Goal: Task Accomplishment & Management: Complete application form

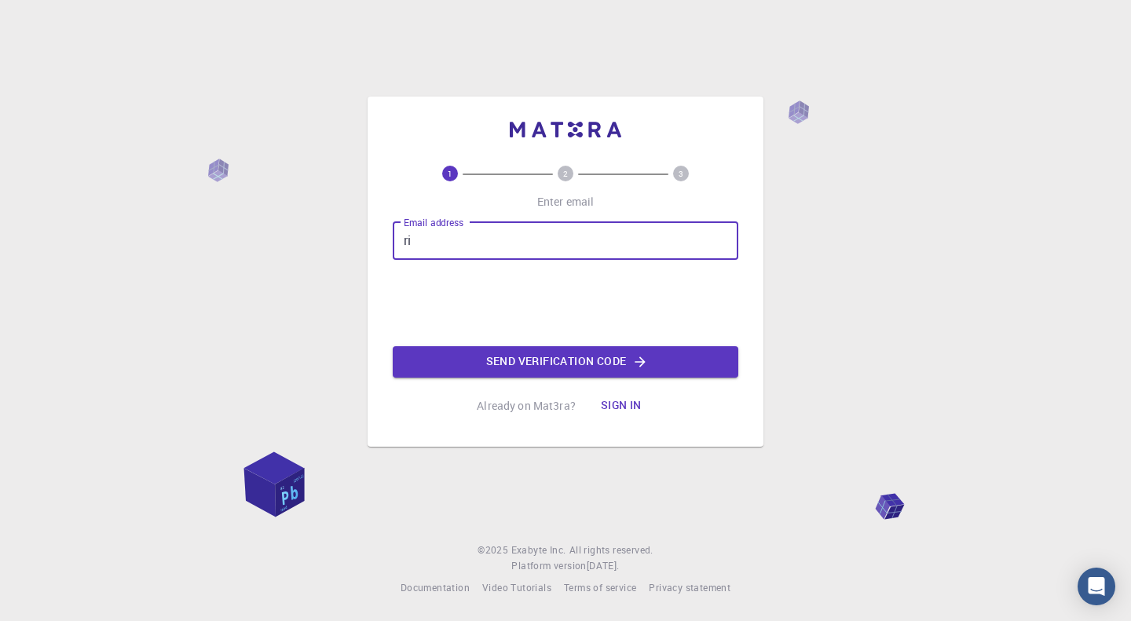
type input "[EMAIL_ADDRESS][DOMAIN_NAME]"
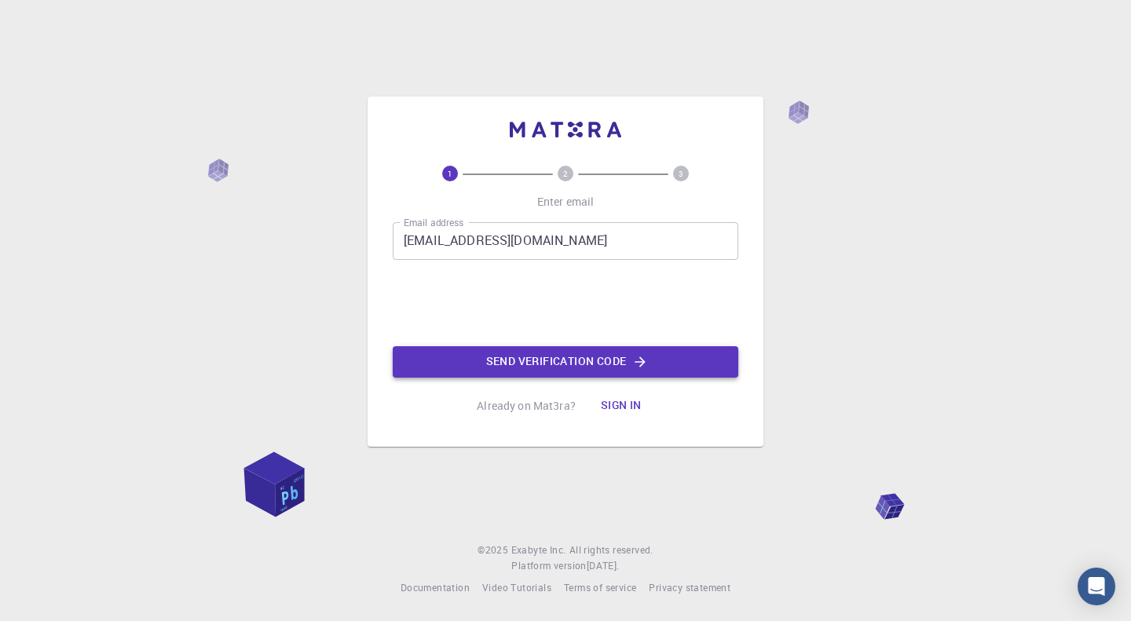
click at [482, 357] on button "Send verification code" at bounding box center [566, 361] width 346 height 31
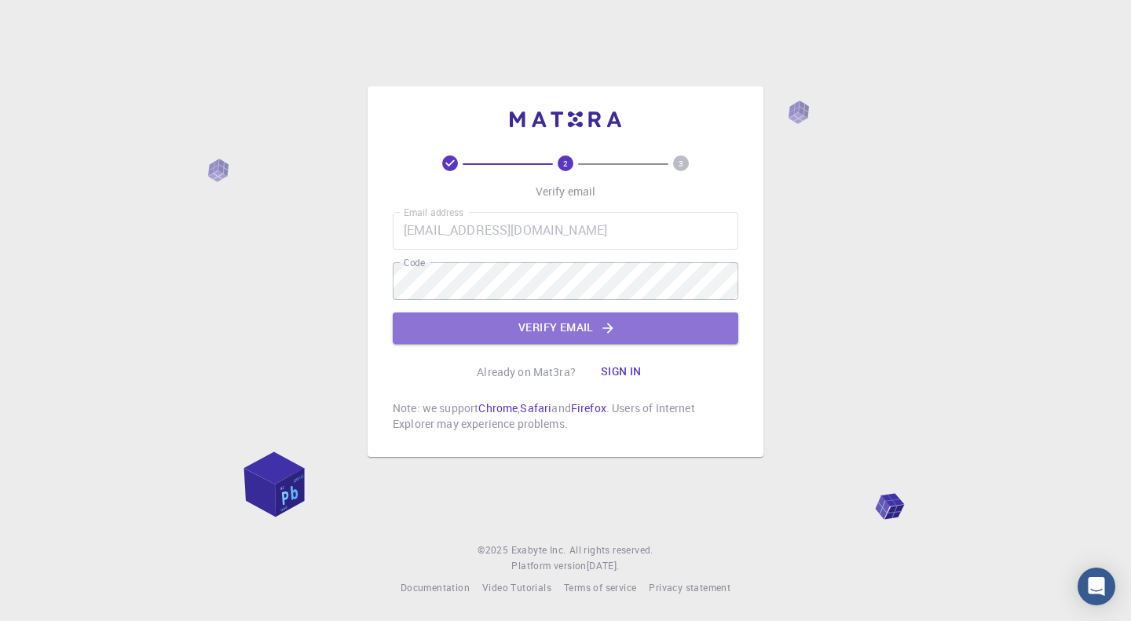
click at [561, 316] on button "Verify email" at bounding box center [566, 328] width 346 height 31
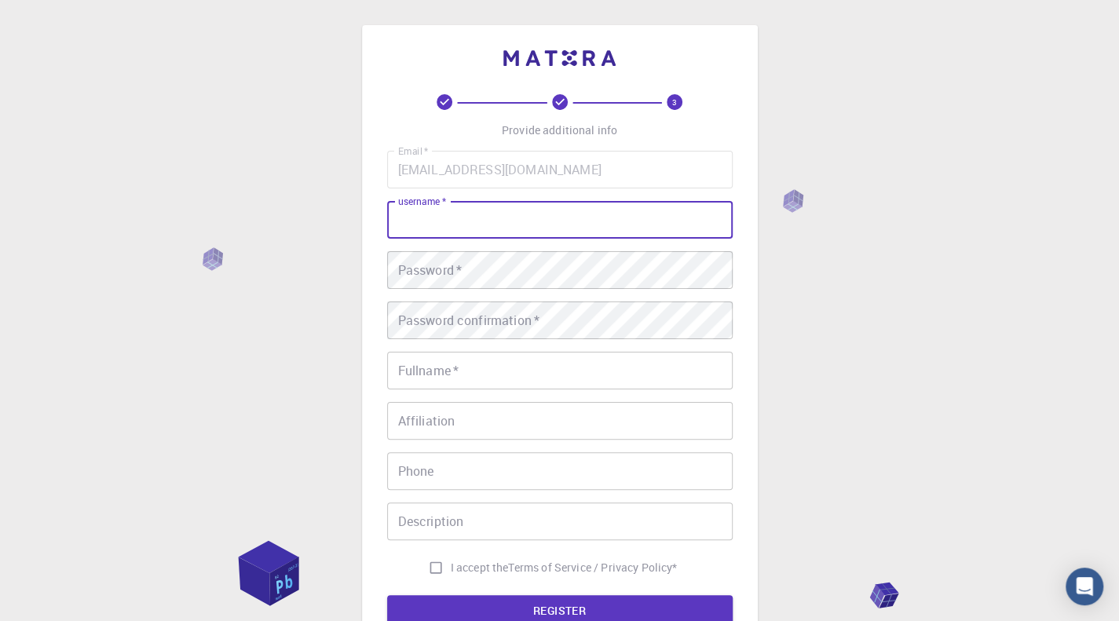
click at [449, 220] on input "username   *" at bounding box center [560, 220] width 346 height 38
type input "mondaritam2025"
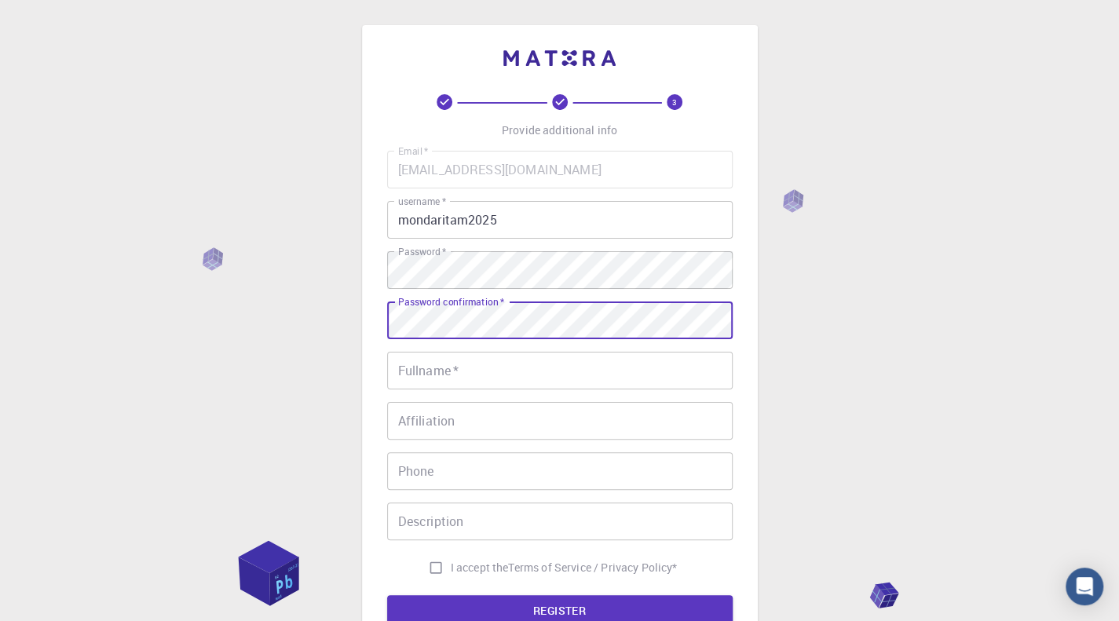
click at [462, 302] on div "Password confirmation   * Password confirmation   *" at bounding box center [560, 321] width 346 height 38
click at [533, 365] on input "Fullname   *" at bounding box center [560, 371] width 346 height 38
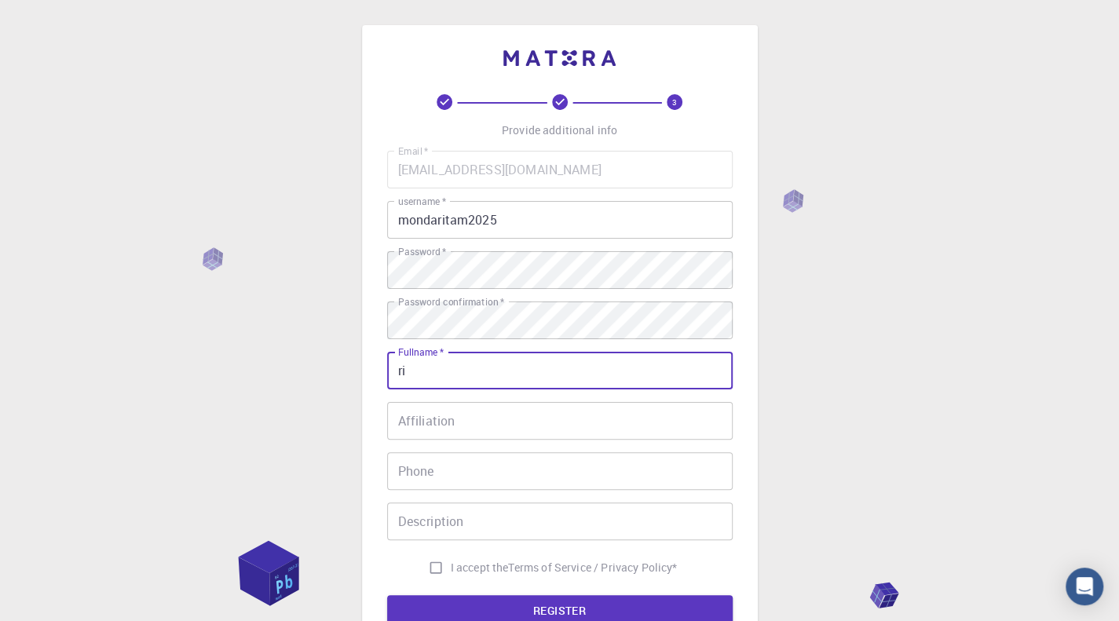
type input "r"
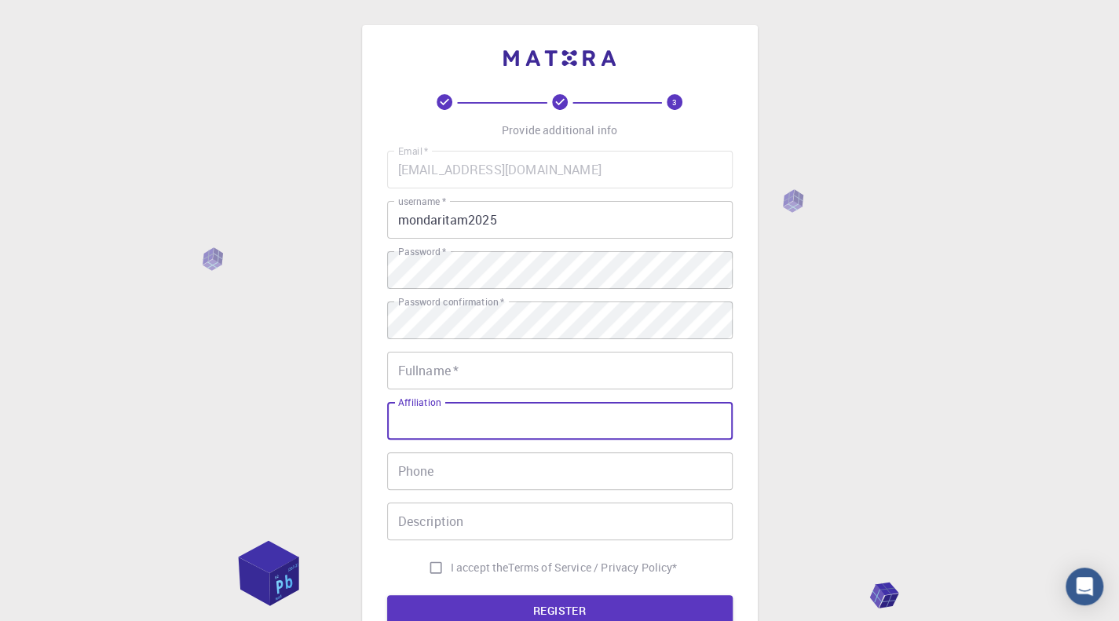
click at [532, 361] on input "Fullname   *" at bounding box center [560, 371] width 346 height 38
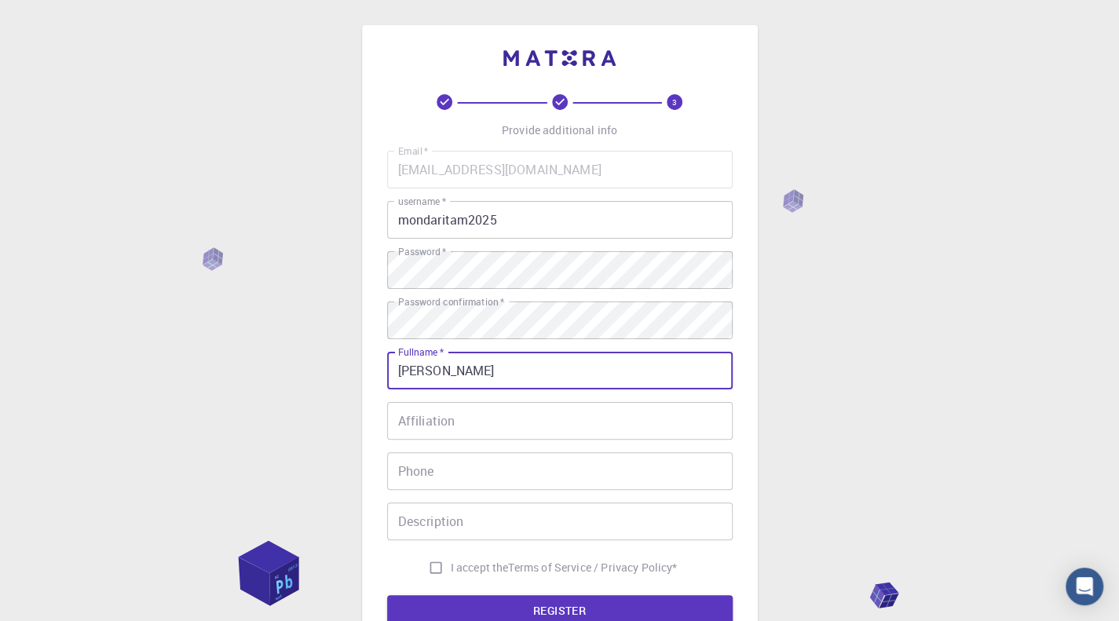
type input "[PERSON_NAME]"
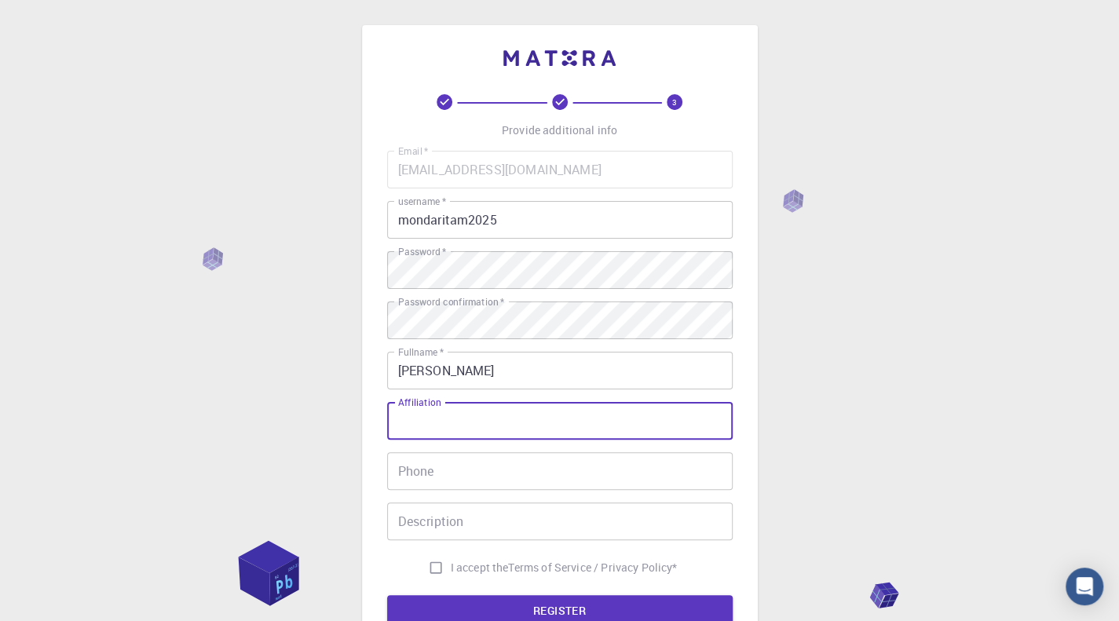
click at [394, 419] on input "Affiliation" at bounding box center [560, 421] width 346 height 38
type input "STUDENT"
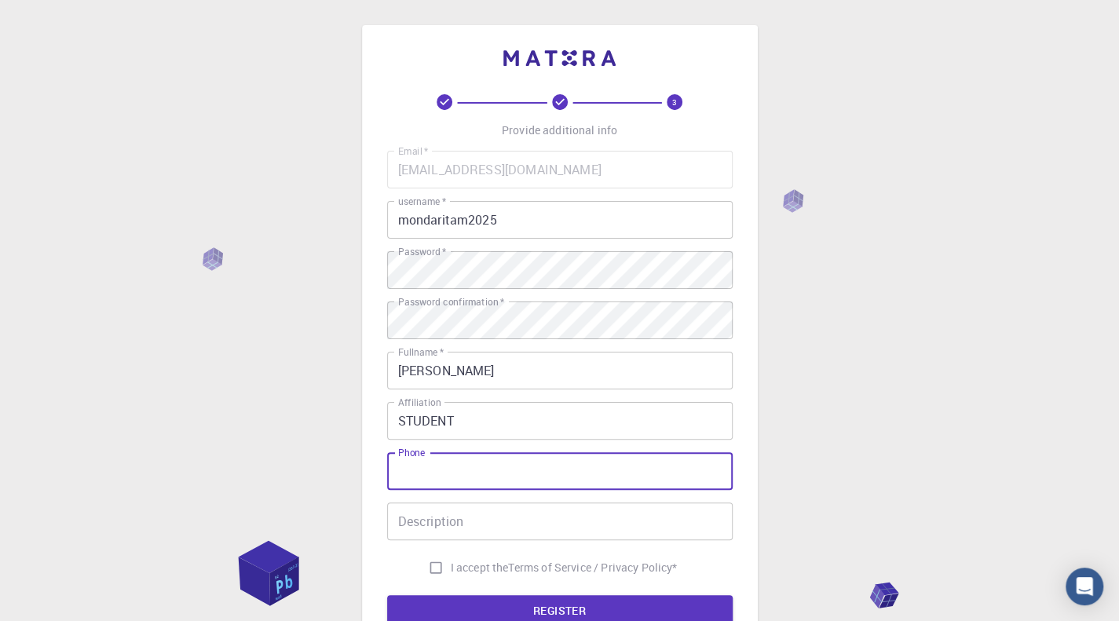
click at [518, 479] on input "Phone" at bounding box center [560, 471] width 346 height 38
type input "7063812508"
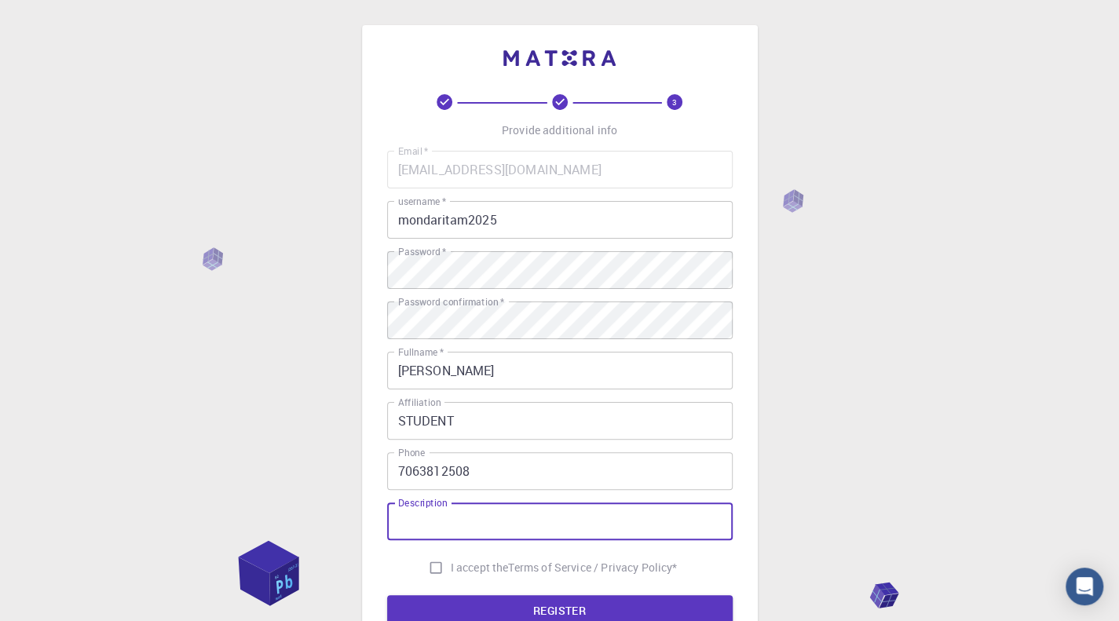
click at [416, 514] on div "Description Description" at bounding box center [560, 522] width 346 height 38
type input "WANT TO LEARN IT"
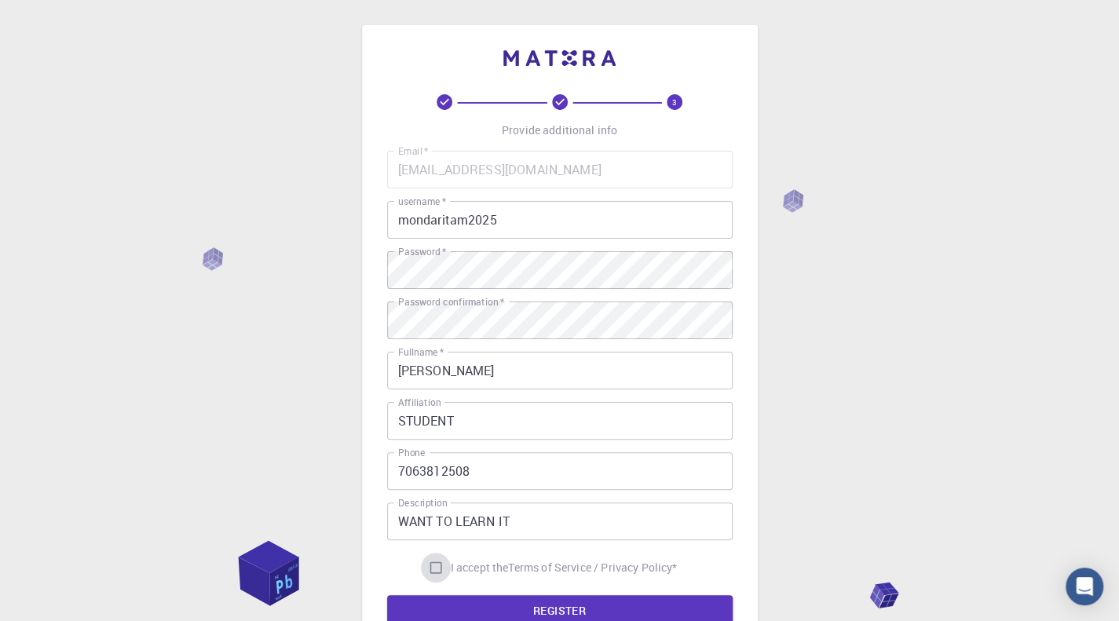
click at [434, 560] on input "I accept the Terms of Service / Privacy Policy *" at bounding box center [436, 568] width 30 height 30
checkbox input "true"
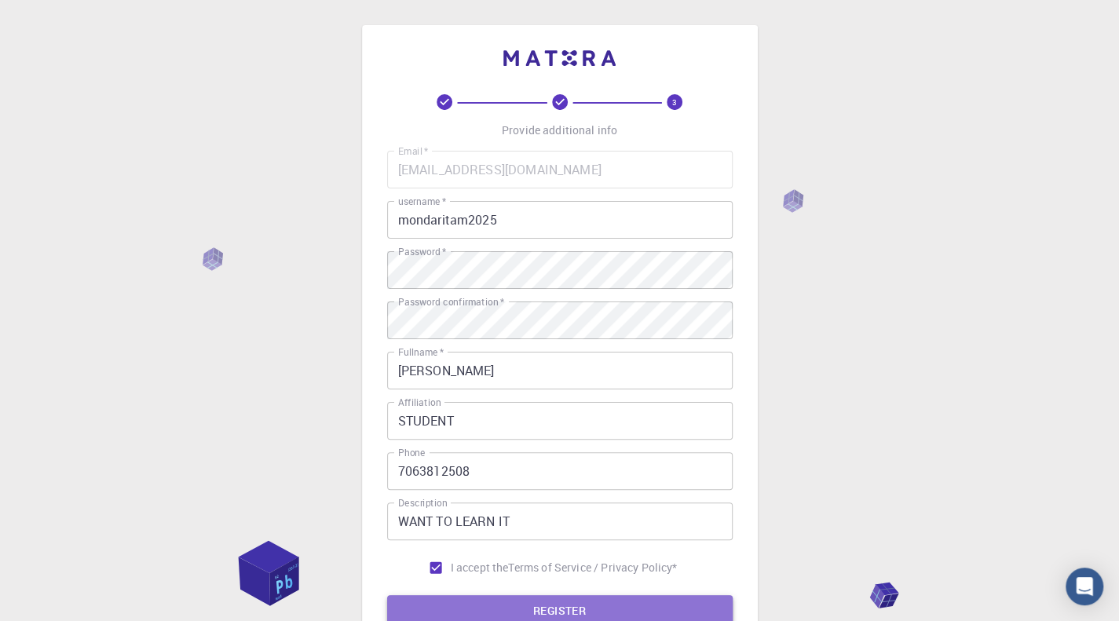
click at [471, 604] on button "REGISTER" at bounding box center [560, 610] width 346 height 31
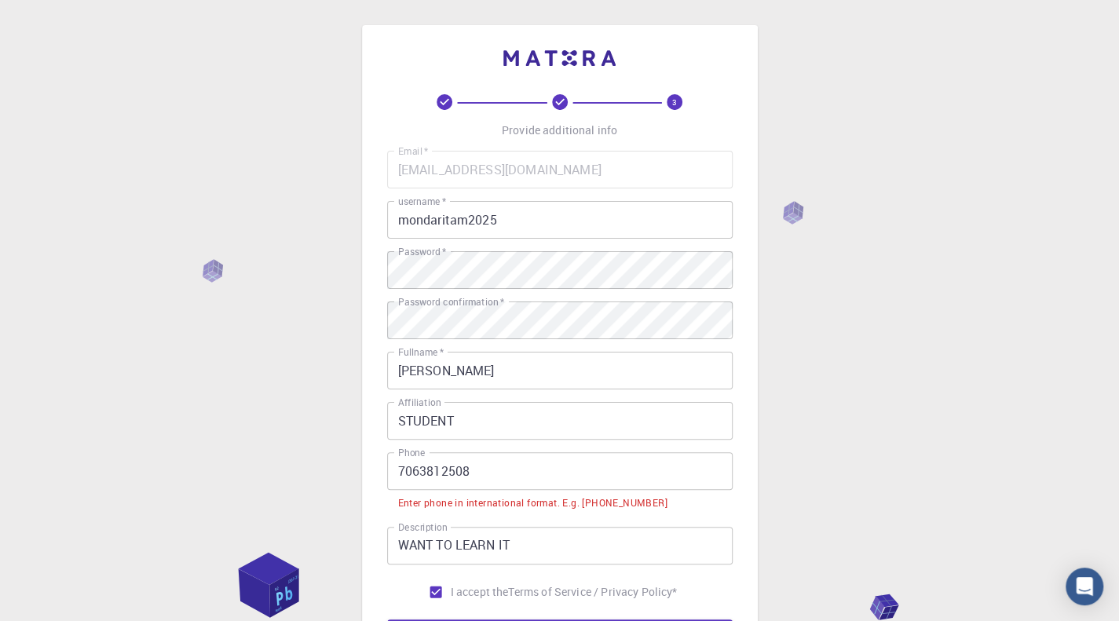
click at [401, 464] on input "7063812508" at bounding box center [560, 471] width 346 height 38
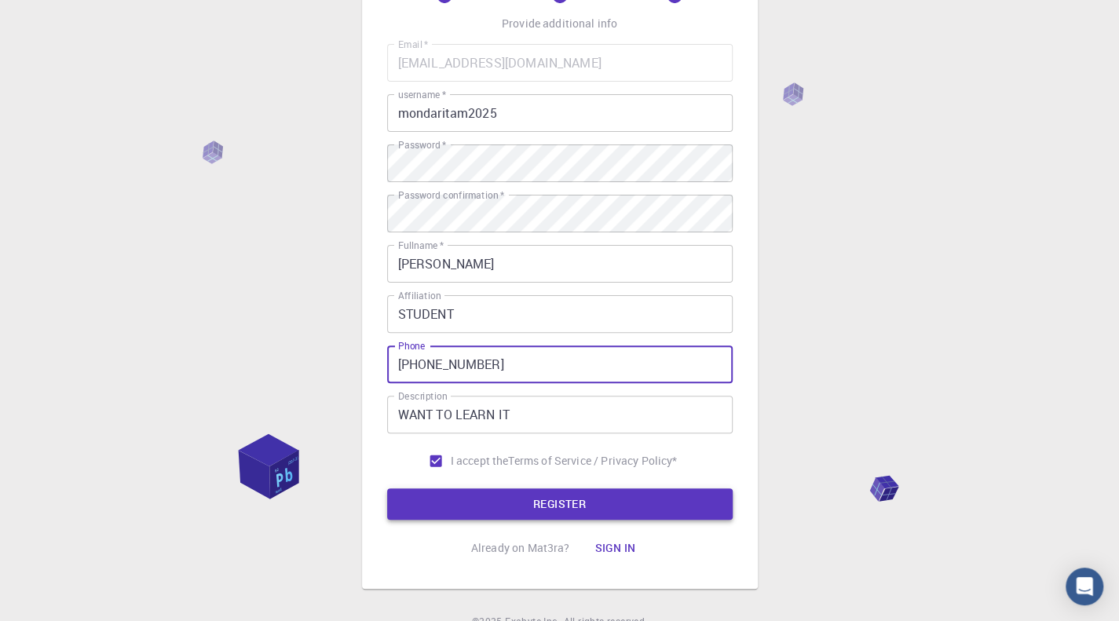
scroll to position [179, 0]
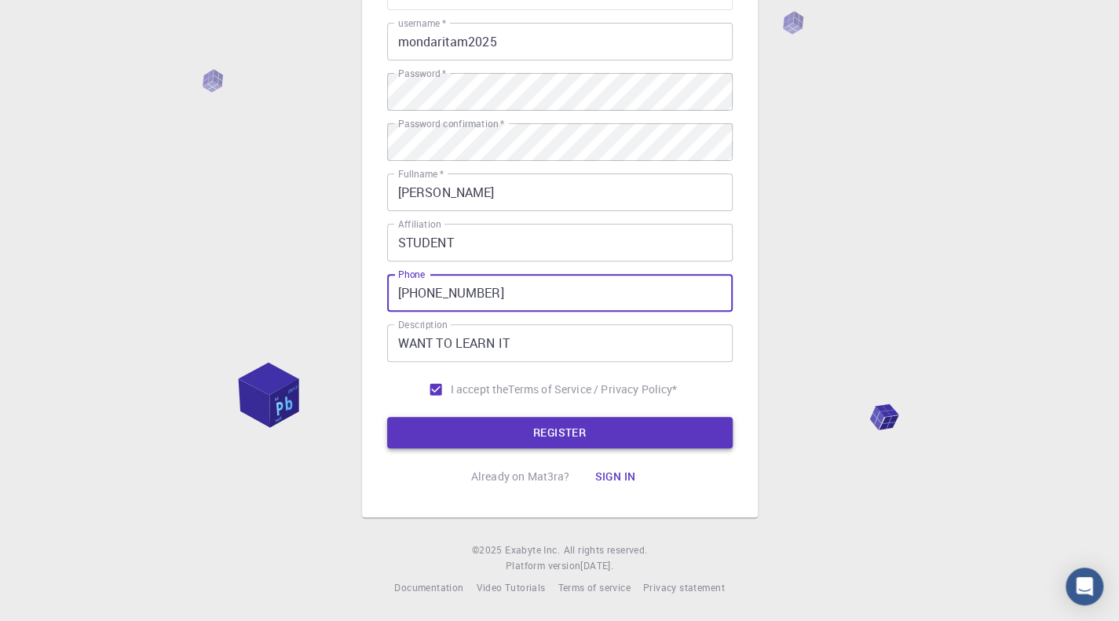
type input "[PHONE_NUMBER]"
click at [496, 432] on button "REGISTER" at bounding box center [560, 432] width 346 height 31
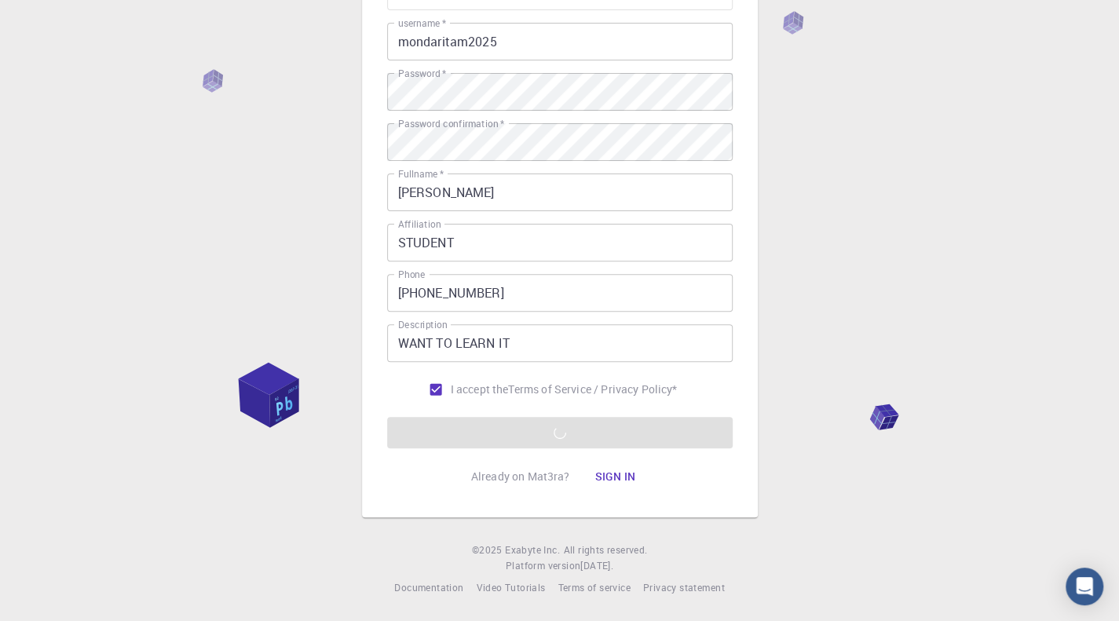
click at [518, 192] on input "[PERSON_NAME]" at bounding box center [560, 193] width 346 height 38
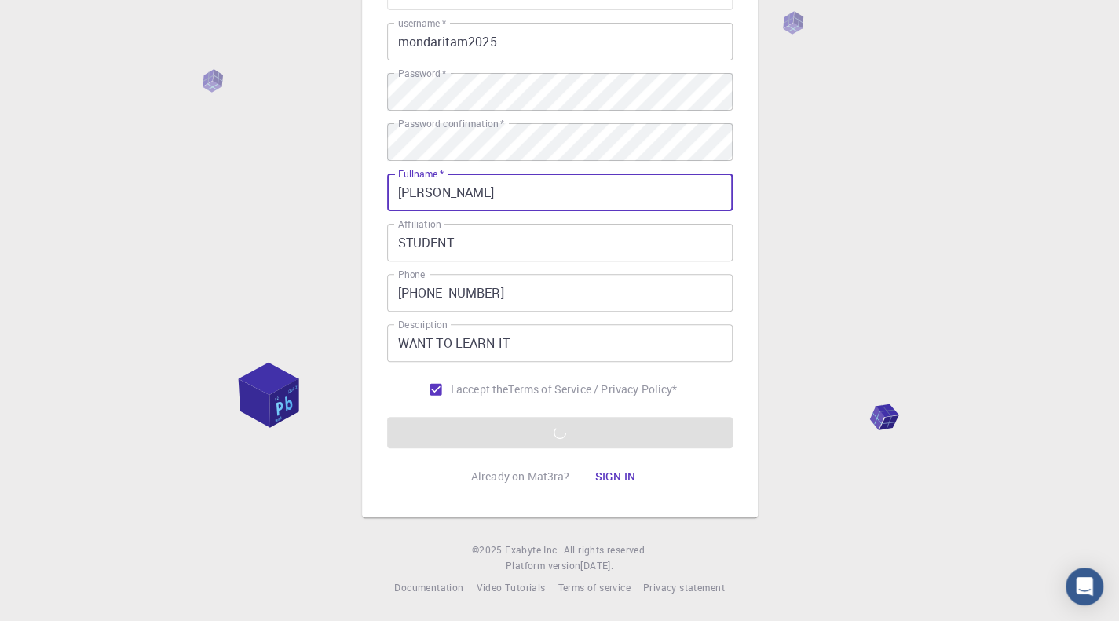
type input "[PERSON_NAME]"
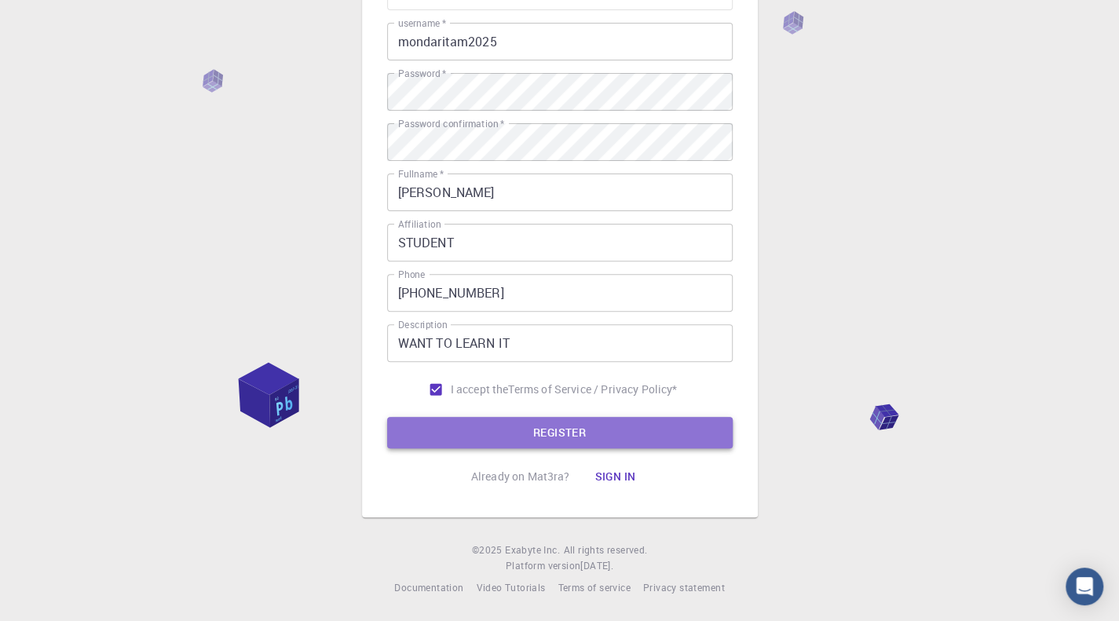
click at [511, 425] on button "REGISTER" at bounding box center [560, 432] width 346 height 31
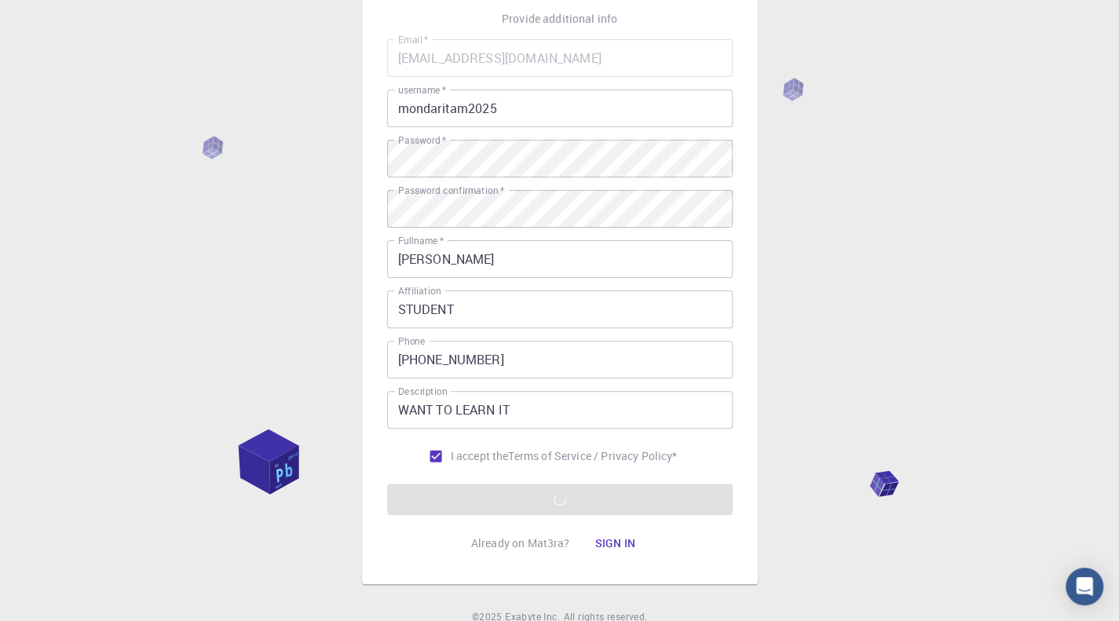
scroll to position [0, 0]
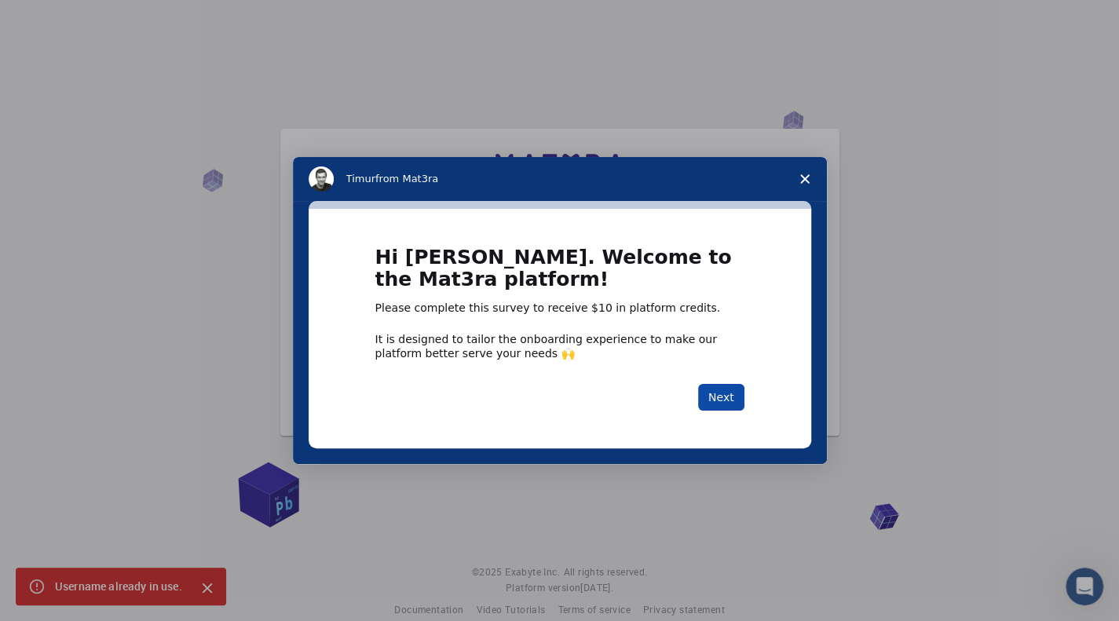
click at [723, 400] on button "Next" at bounding box center [721, 397] width 46 height 27
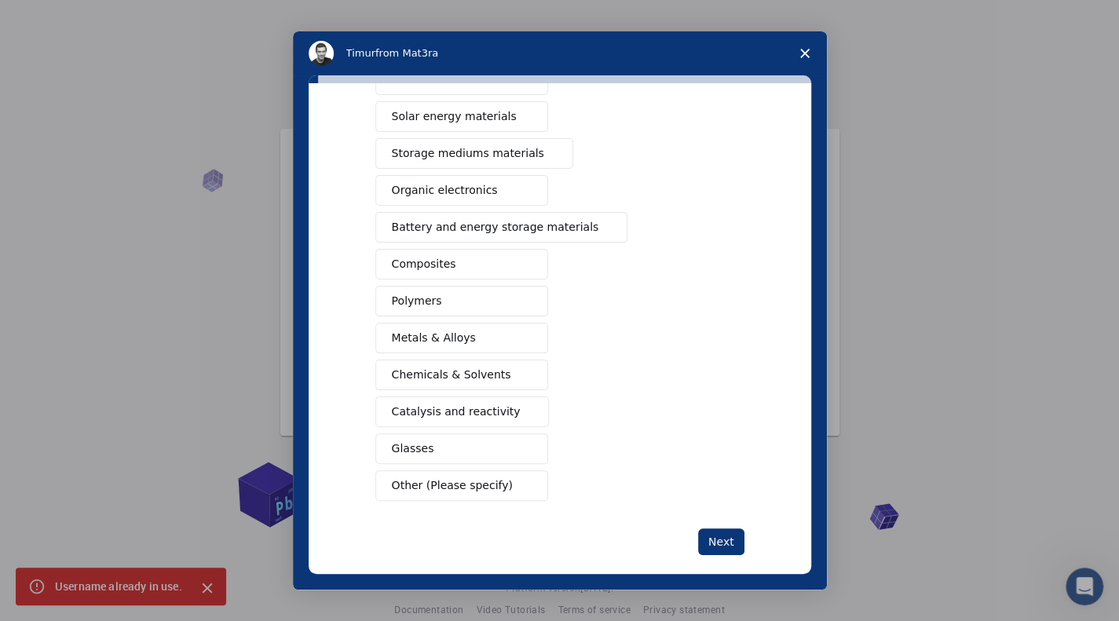
scroll to position [130, 0]
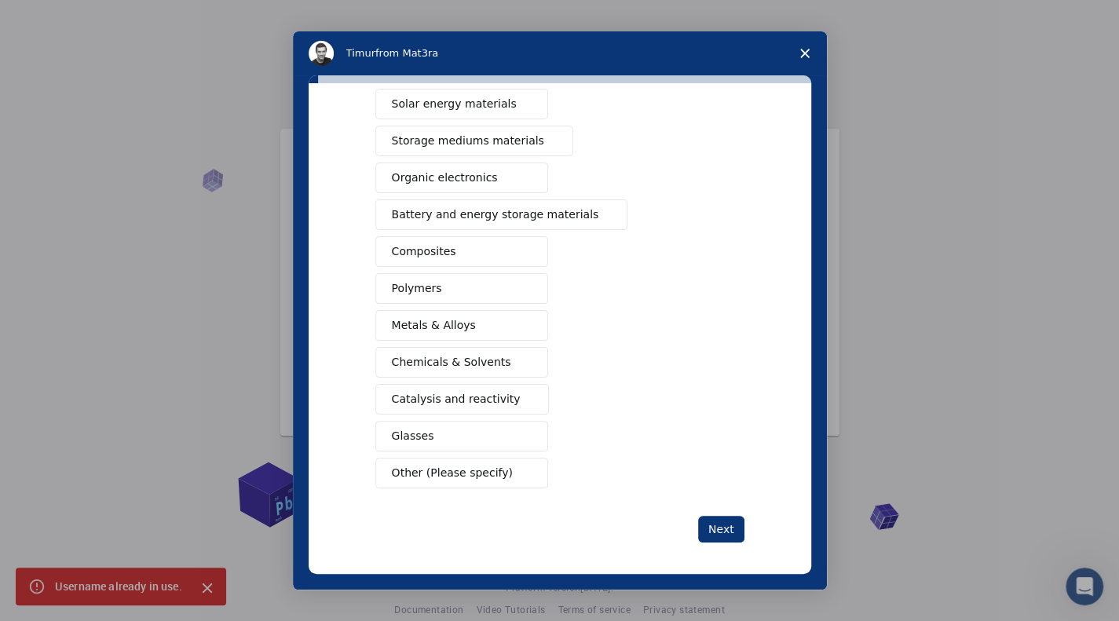
click at [447, 483] on div "What type(s) of materials are you interested in? Semiconductors Solar energy ma…" at bounding box center [559, 267] width 369 height 552
click at [407, 465] on span "Other (Please specify)" at bounding box center [452, 473] width 121 height 16
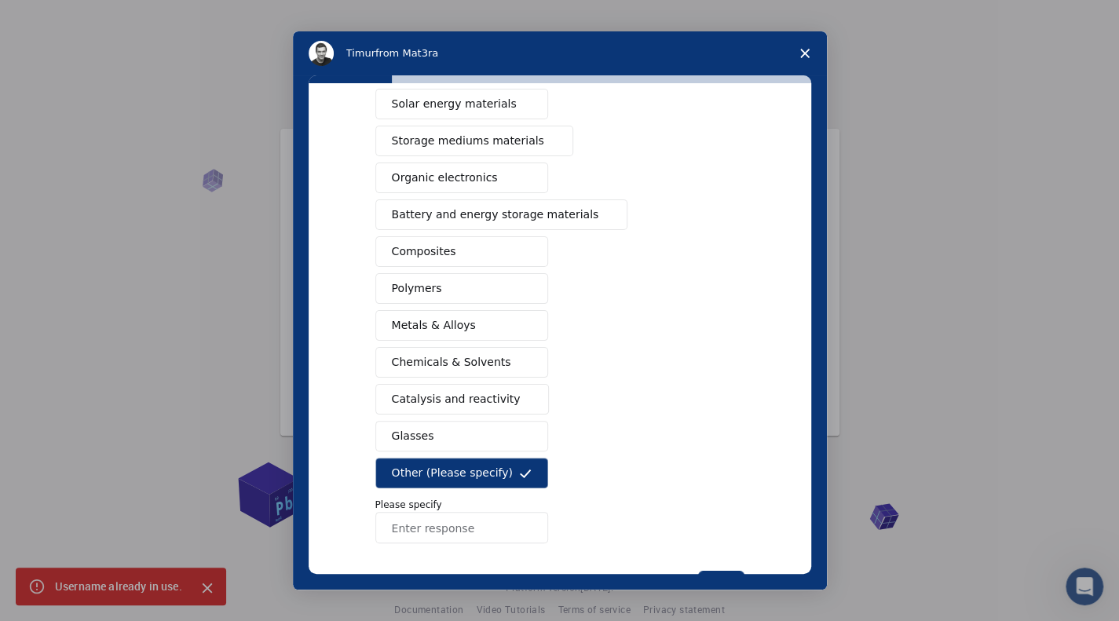
click at [422, 512] on input "Enter response" at bounding box center [461, 527] width 173 height 31
type input "MOLECULAR DYNAMICS DFT"
click at [726, 571] on button "Next" at bounding box center [721, 584] width 46 height 27
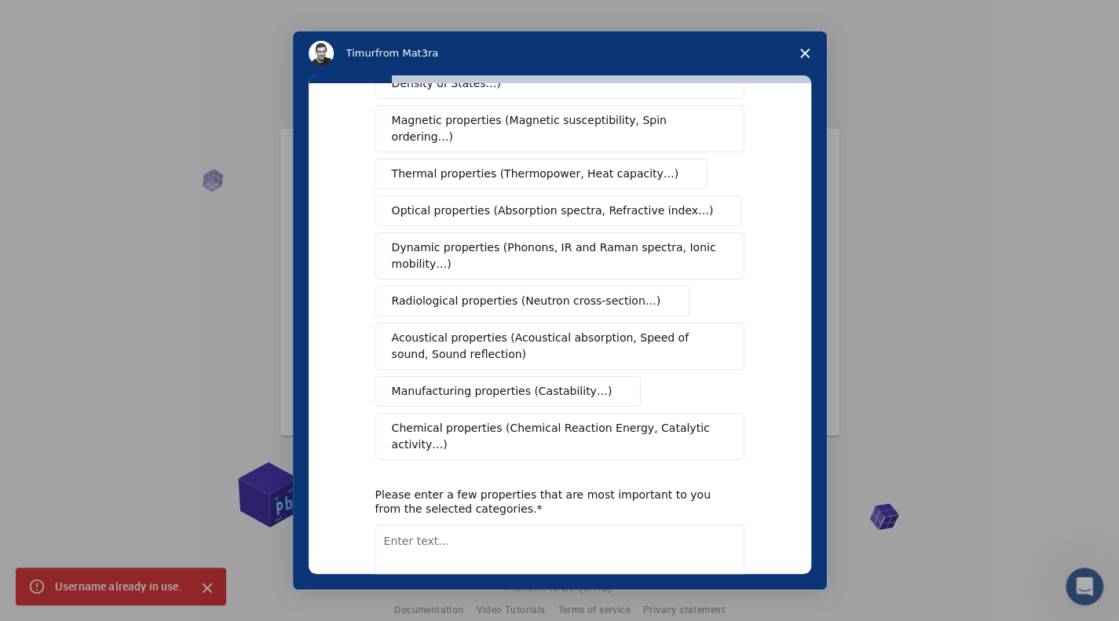
scroll to position [157, 0]
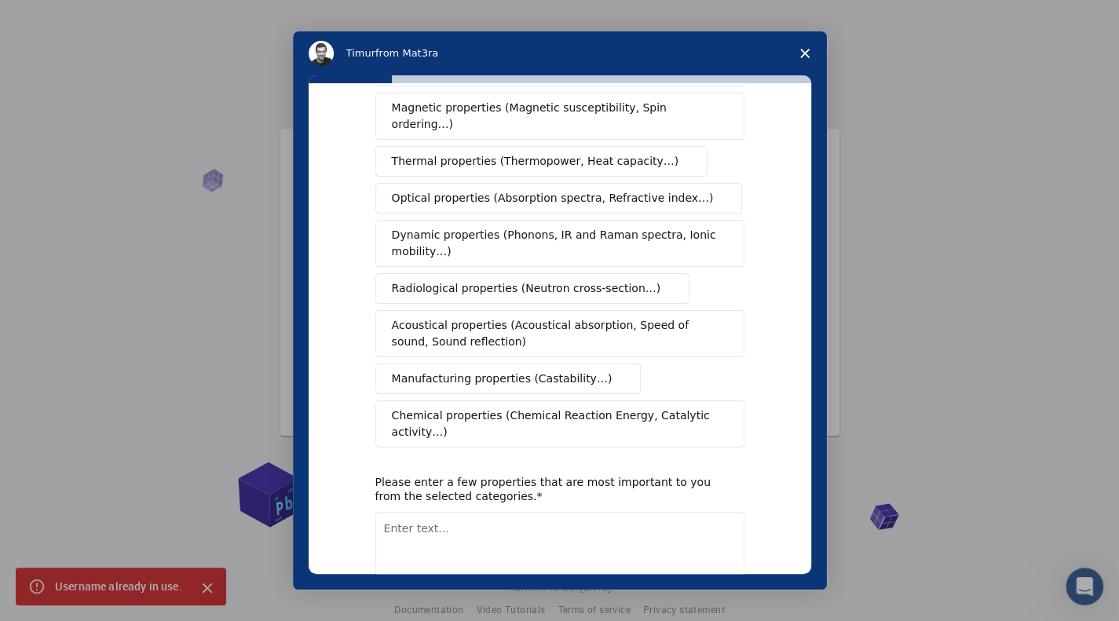
click at [547, 227] on span "Dynamic properties (Phonons, IR and Raman spectra, Ionic mobility…)" at bounding box center [555, 243] width 326 height 33
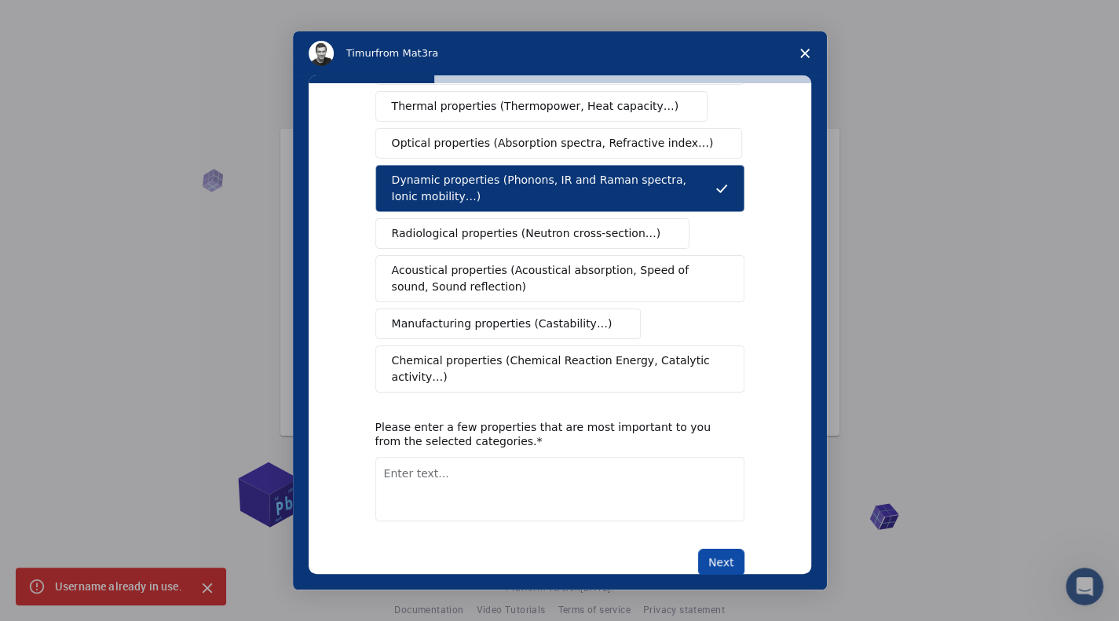
scroll to position [212, 0]
click at [720, 549] on button "Next" at bounding box center [721, 562] width 46 height 27
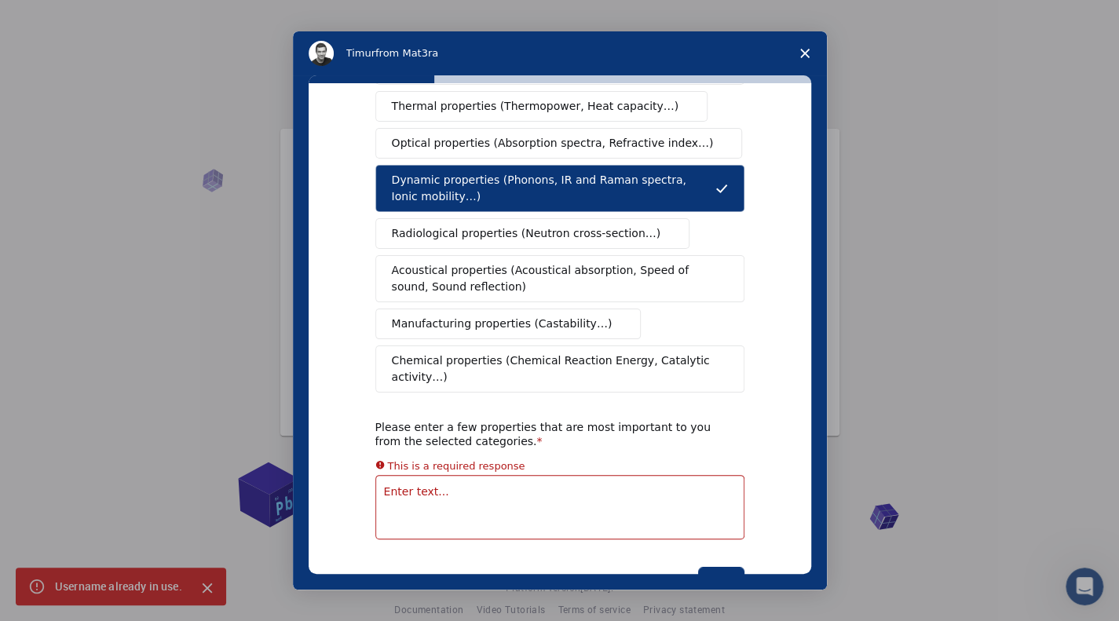
click at [804, 46] on span "Close survey" at bounding box center [805, 53] width 44 height 44
